Goal: Transaction & Acquisition: Purchase product/service

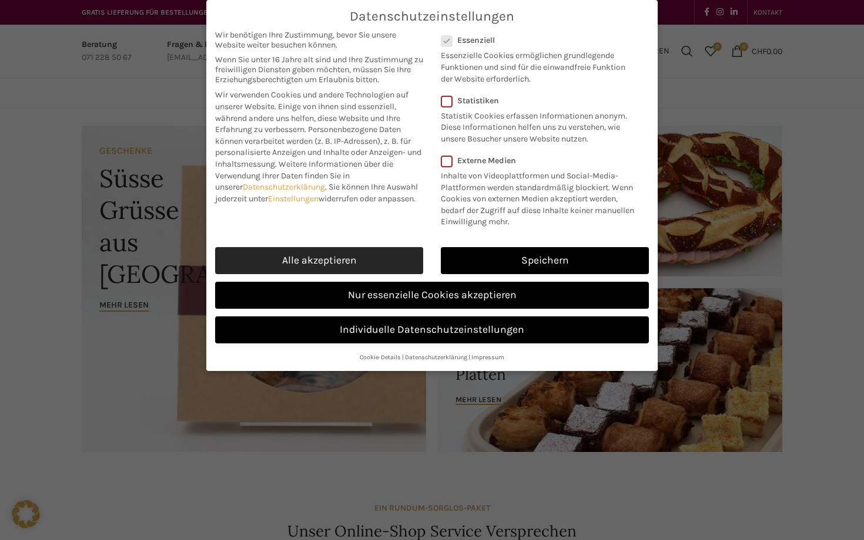
click at [339, 250] on link "Alle akzeptieren" at bounding box center [319, 260] width 208 height 27
checkbox input "true"
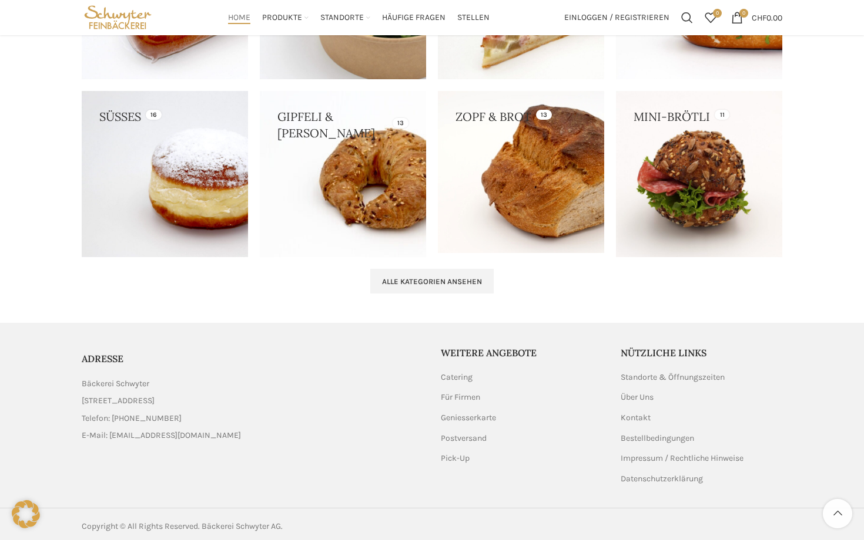
scroll to position [1177, 0]
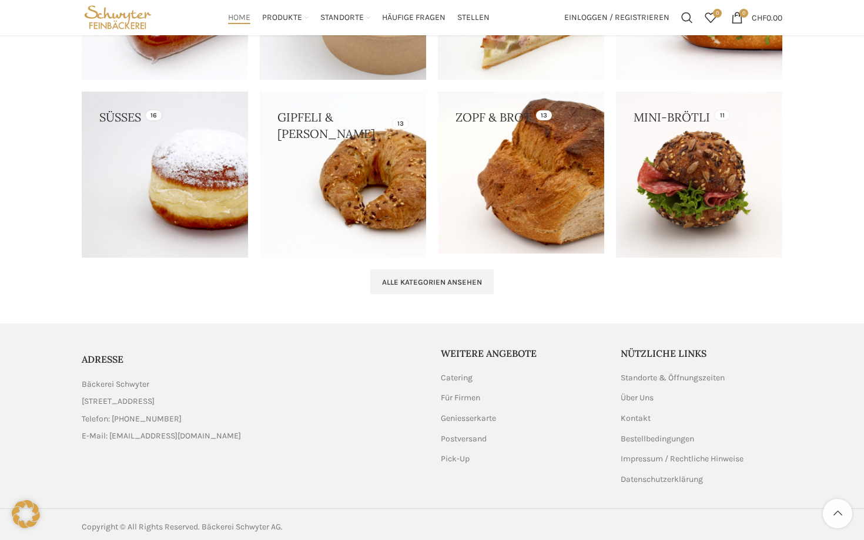
click at [550, 143] on link at bounding box center [521, 173] width 166 height 162
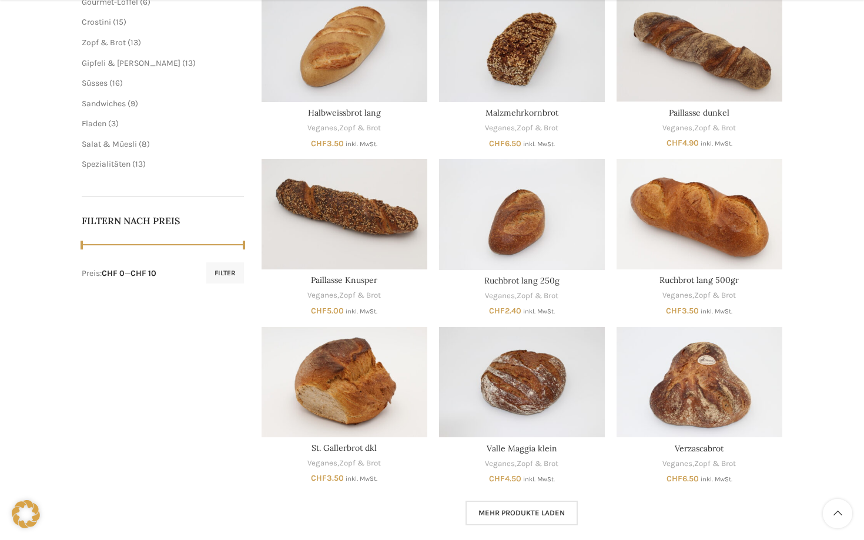
scroll to position [397, 0]
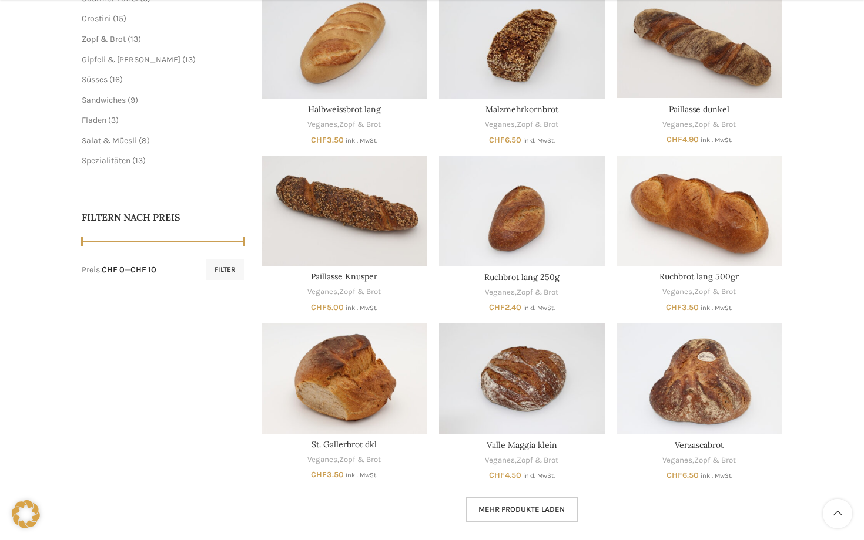
click at [507, 505] on span "Mehr Produkte laden" at bounding box center [521, 509] width 86 height 9
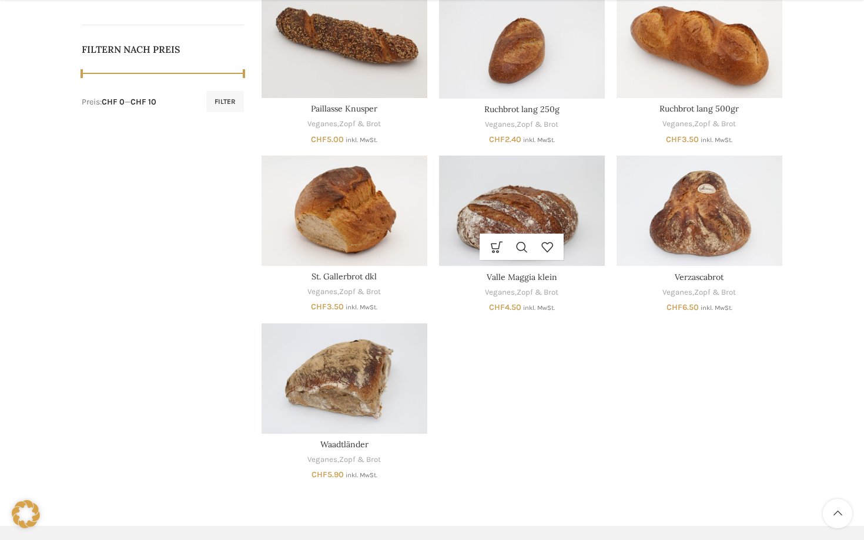
scroll to position [566, 0]
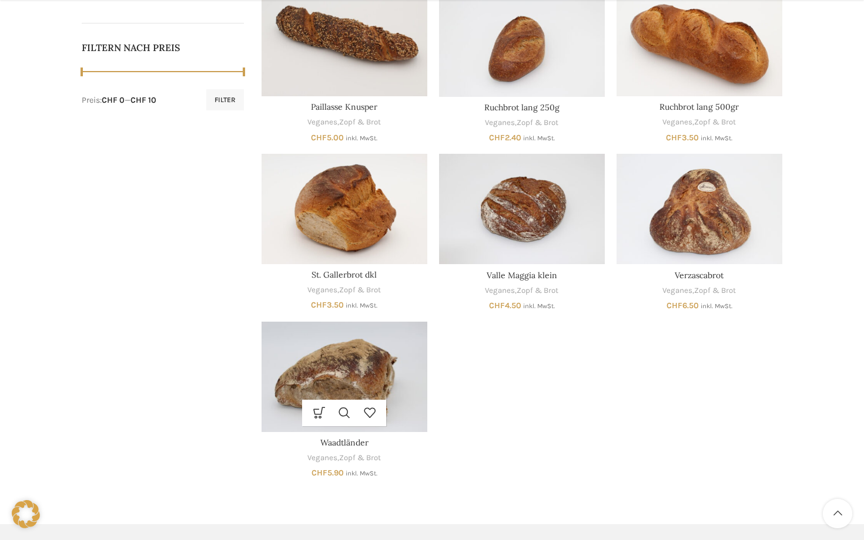
click at [340, 373] on img "Waadtländer" at bounding box center [344, 377] width 166 height 110
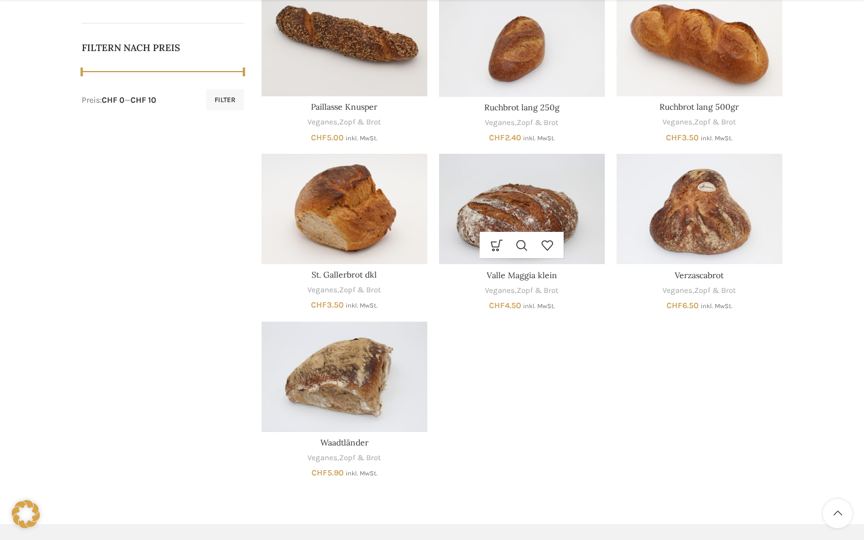
click at [520, 194] on img "Valle Maggia klein" at bounding box center [522, 209] width 166 height 110
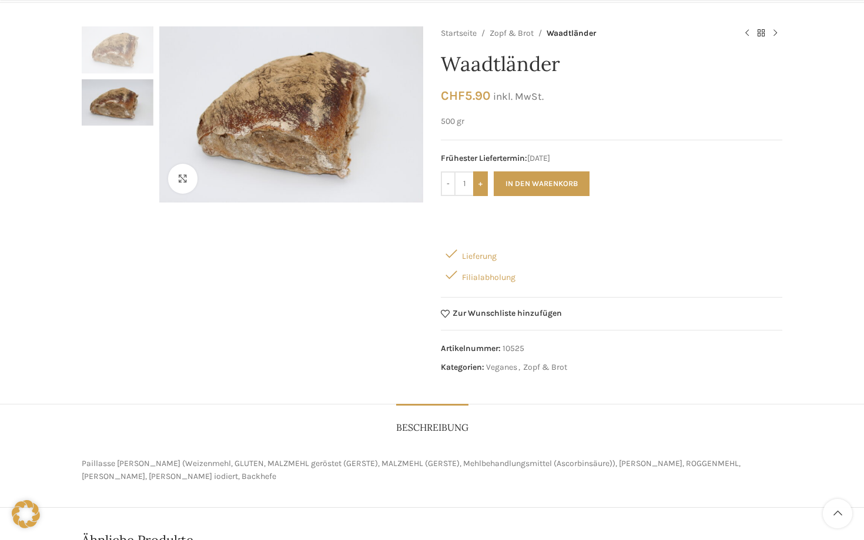
scroll to position [169, 0]
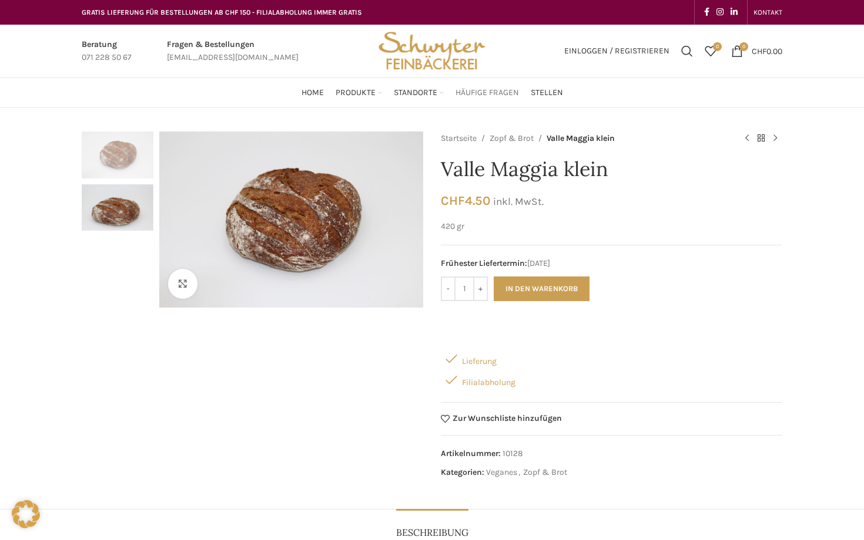
click at [509, 98] on span "Häufige Fragen" at bounding box center [486, 93] width 63 height 11
click at [121, 220] on img "2 / 2" at bounding box center [118, 207] width 72 height 47
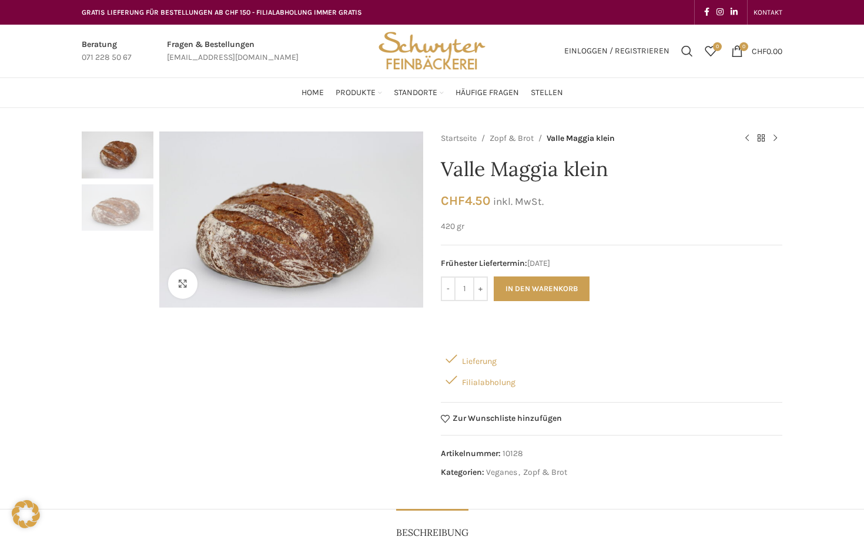
click at [140, 167] on img "1 / 2" at bounding box center [118, 155] width 72 height 47
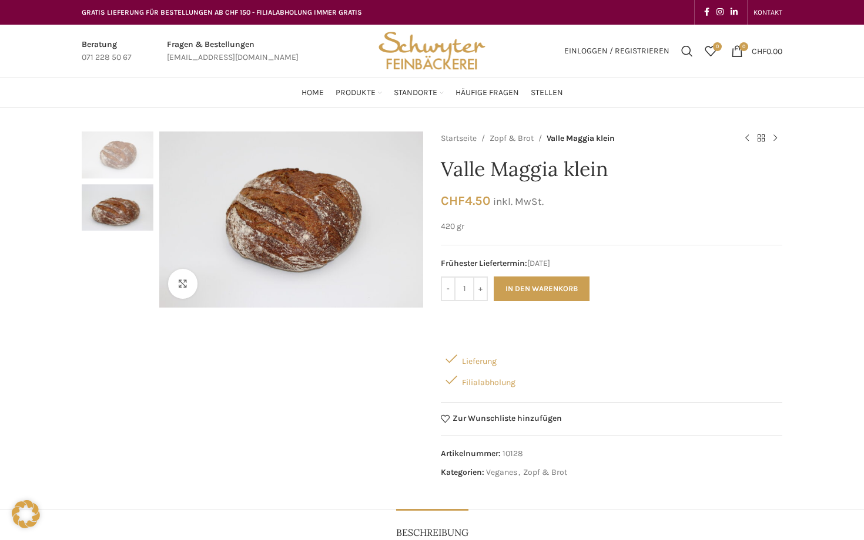
click at [120, 153] on img "1 / 2" at bounding box center [118, 155] width 72 height 47
click at [139, 215] on img "2 / 2" at bounding box center [118, 207] width 72 height 47
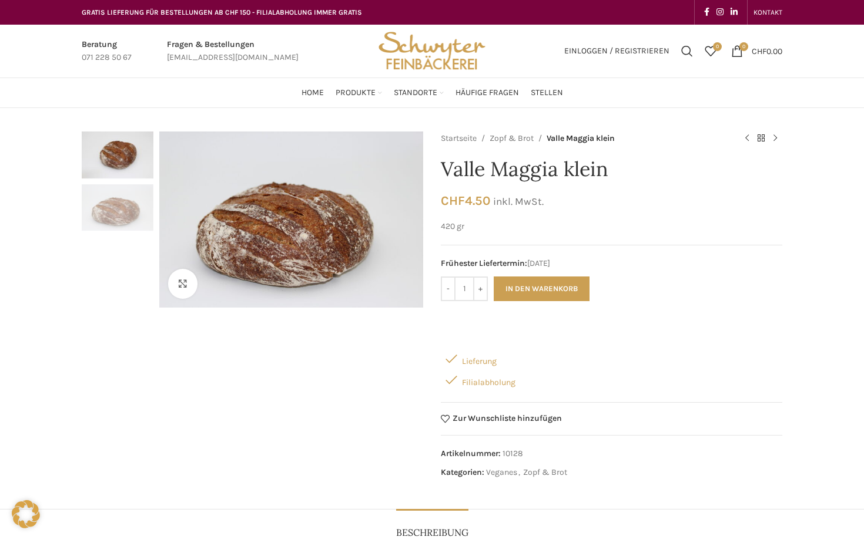
click at [132, 216] on img "2 / 2" at bounding box center [118, 207] width 72 height 47
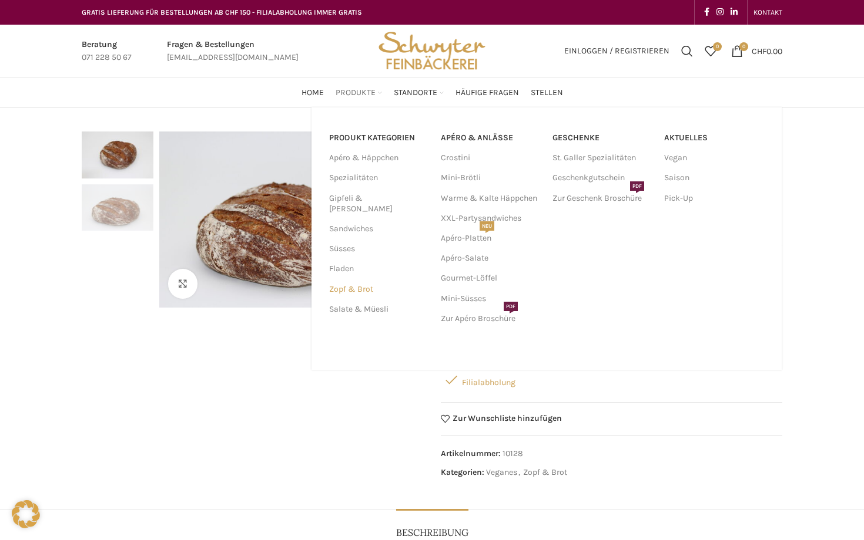
click at [355, 280] on link "Zopf & Brot" at bounding box center [378, 290] width 98 height 20
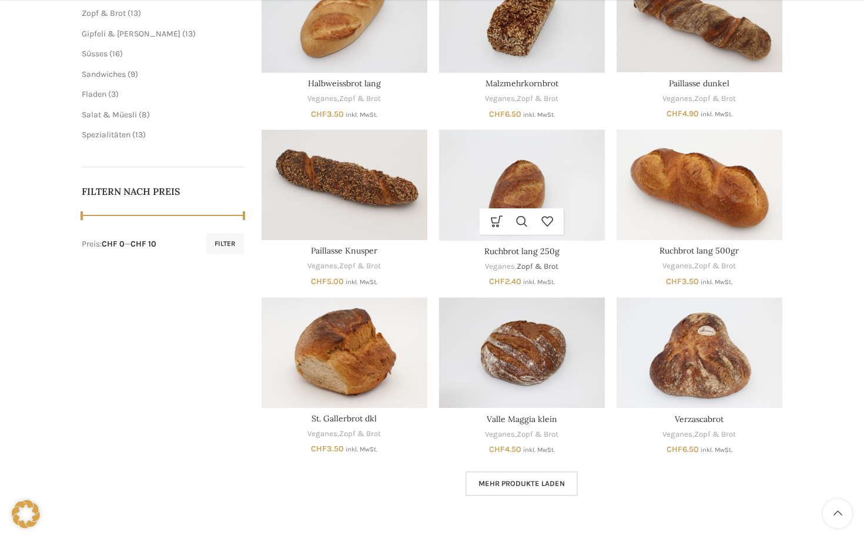
scroll to position [424, 0]
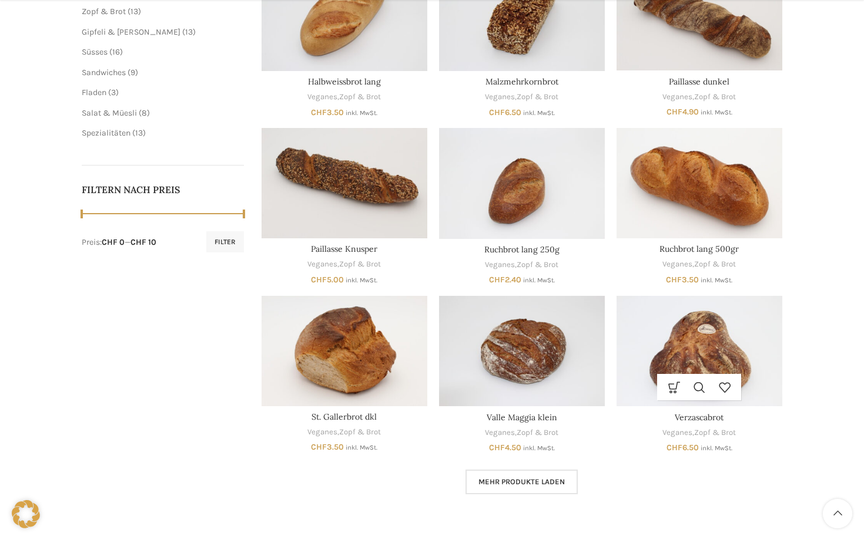
click at [733, 324] on img "Verzascabrot" at bounding box center [699, 351] width 166 height 110
